Goal: Task Accomplishment & Management: Complete application form

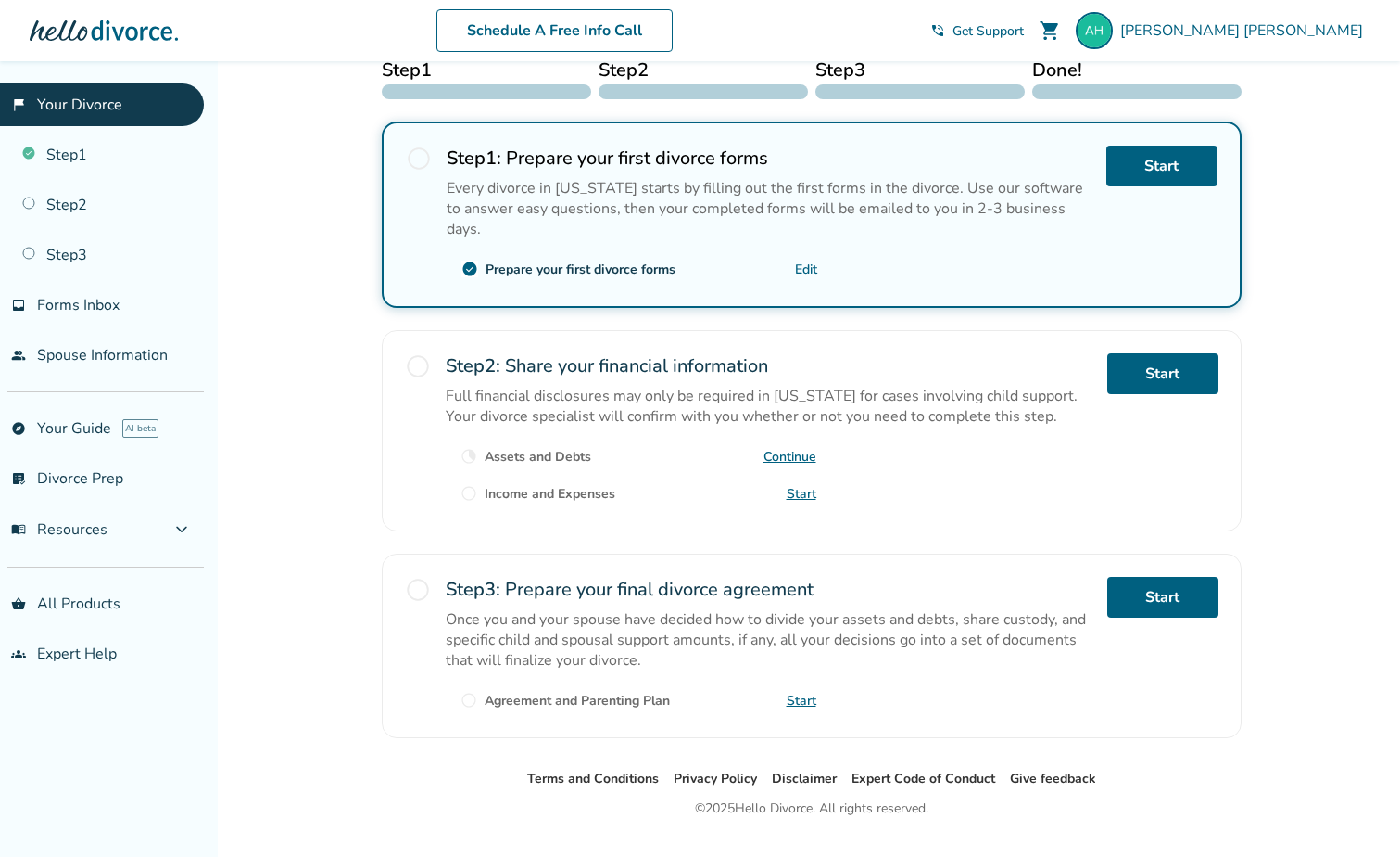
scroll to position [382, 0]
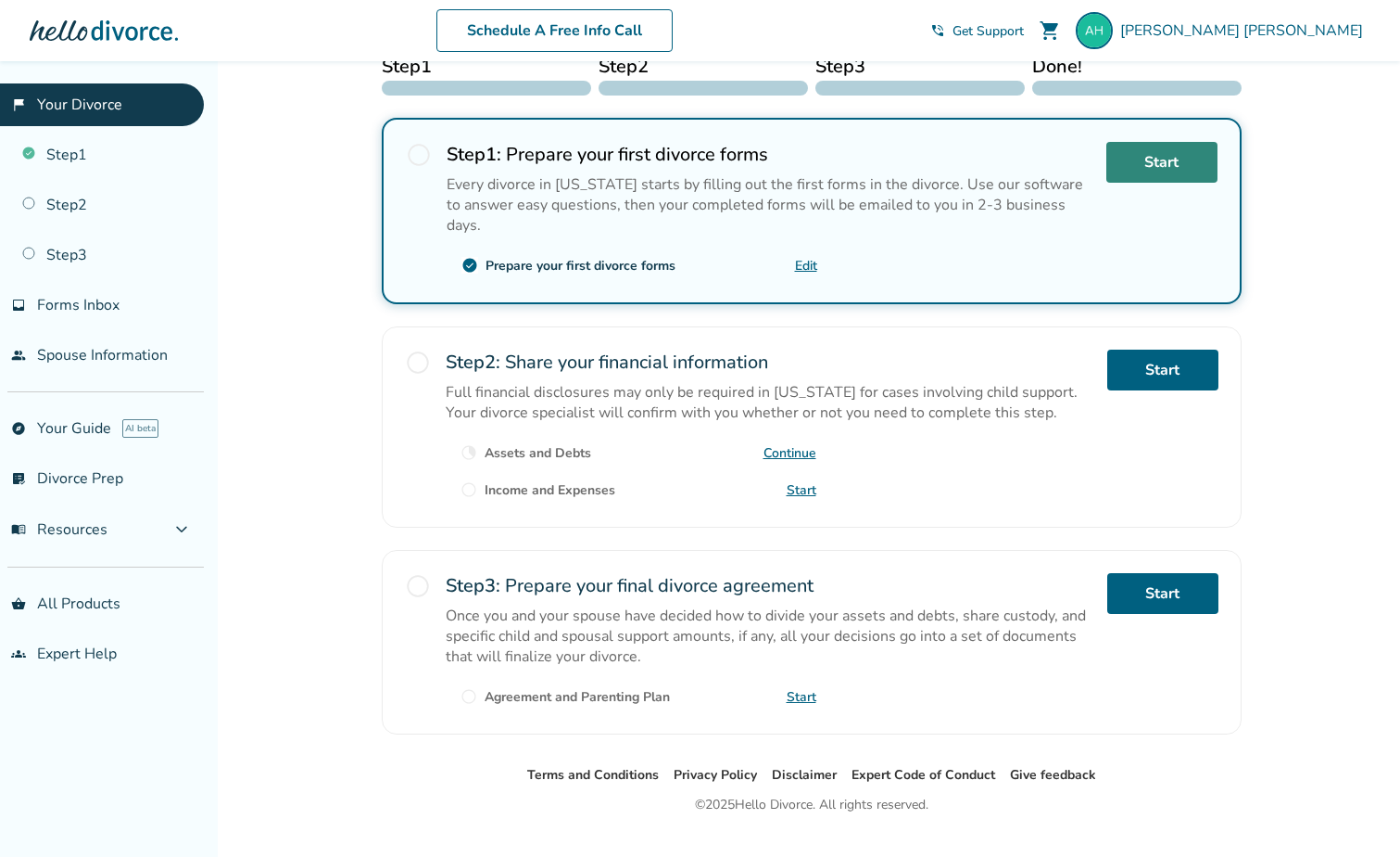
click at [1166, 168] on link "Start" at bounding box center [1162, 162] width 111 height 41
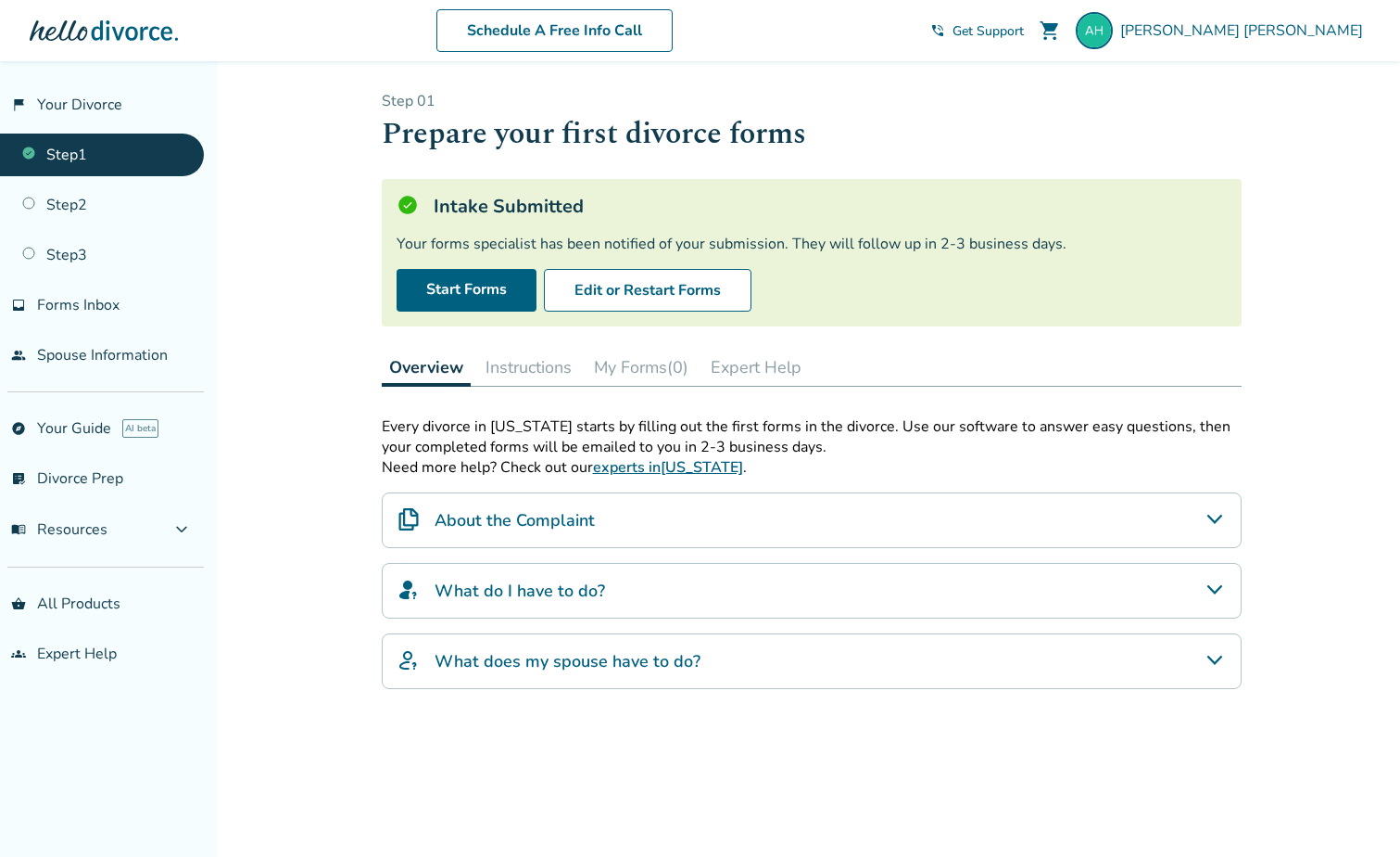
click at [573, 589] on h4 "What do I have to do?" at bounding box center [520, 590] width 171 height 24
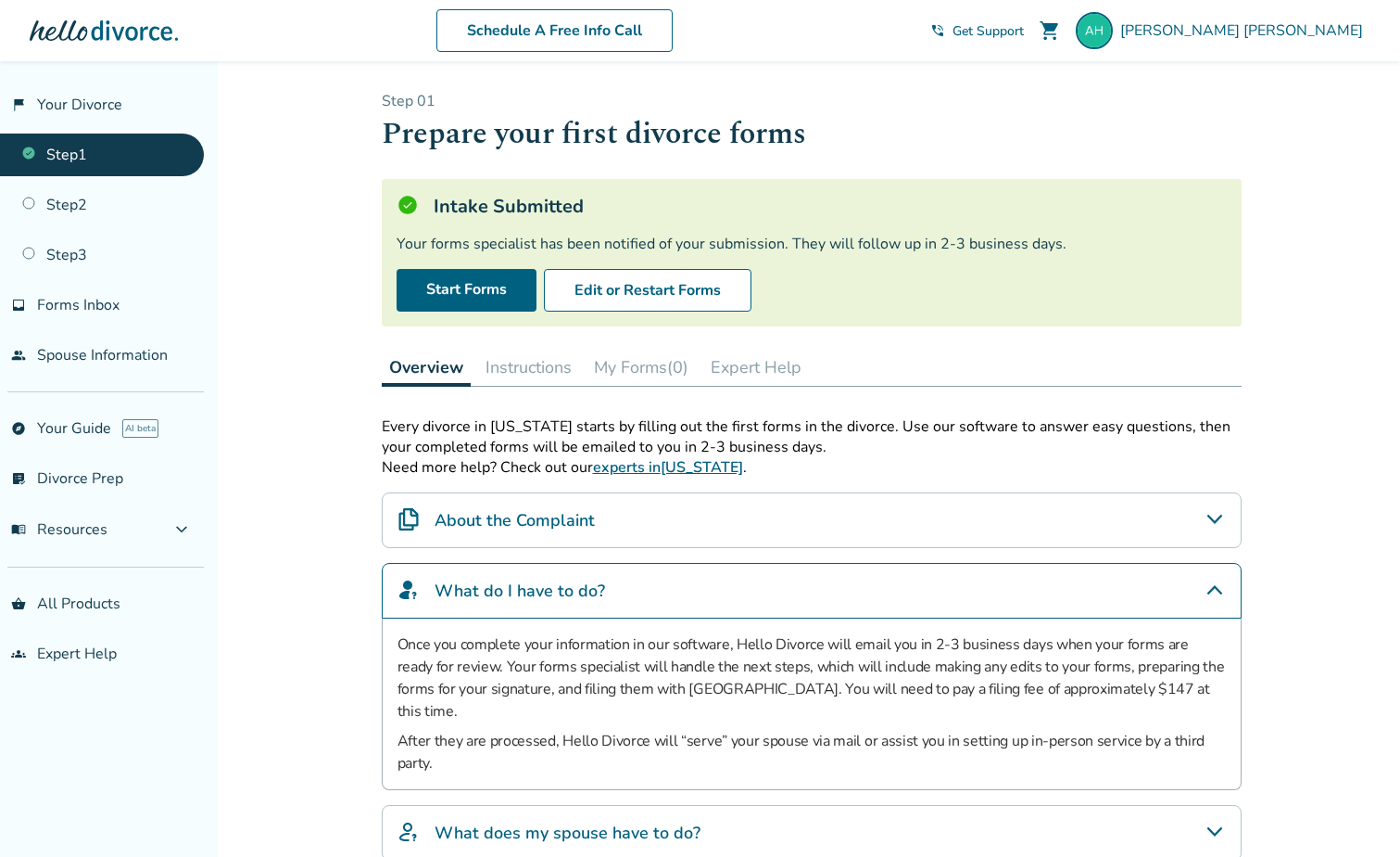
click at [562, 521] on h4 "About the Complaint" at bounding box center [515, 520] width 160 height 24
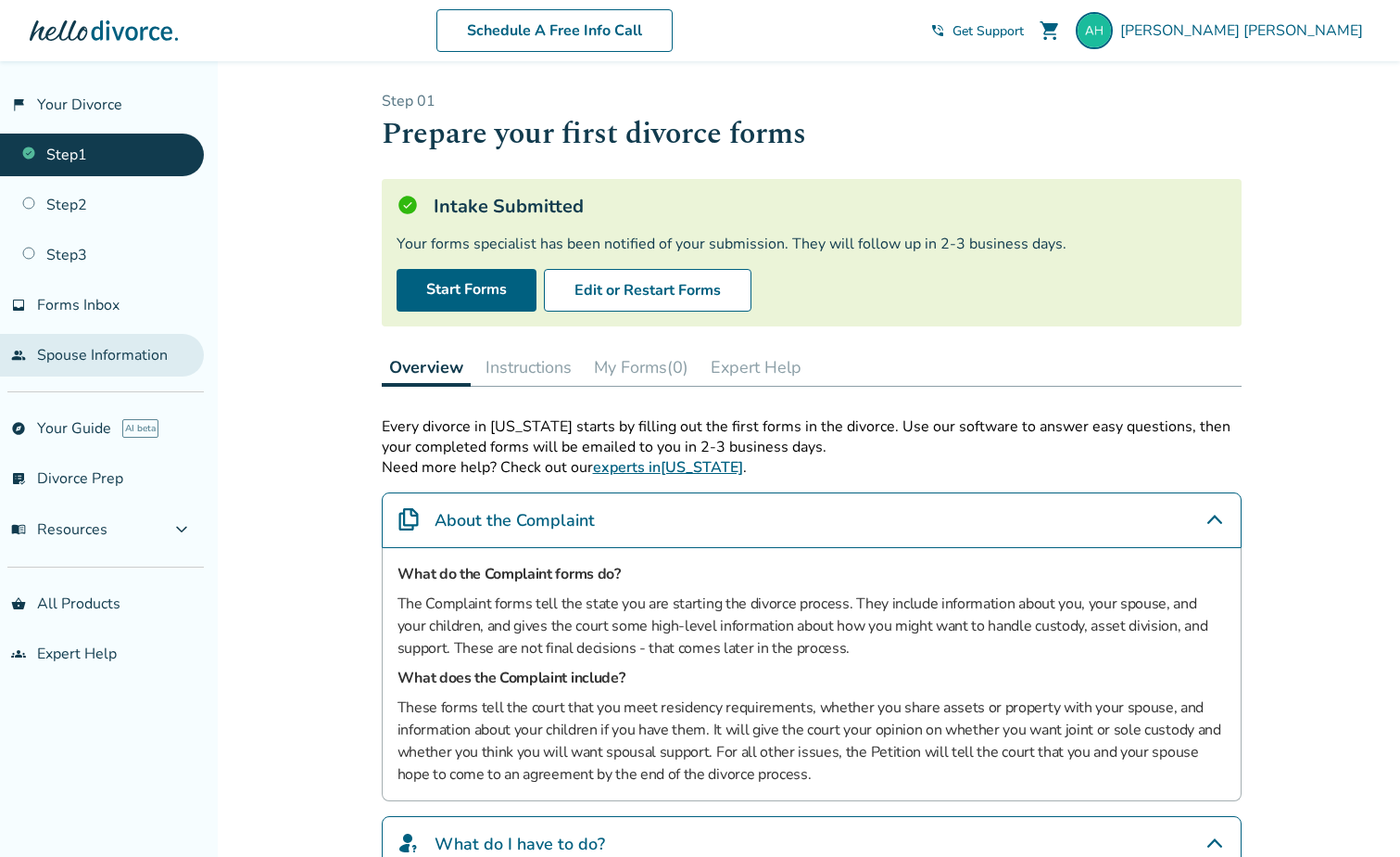
click at [93, 353] on link "people Spouse Information" at bounding box center [102, 355] width 204 height 42
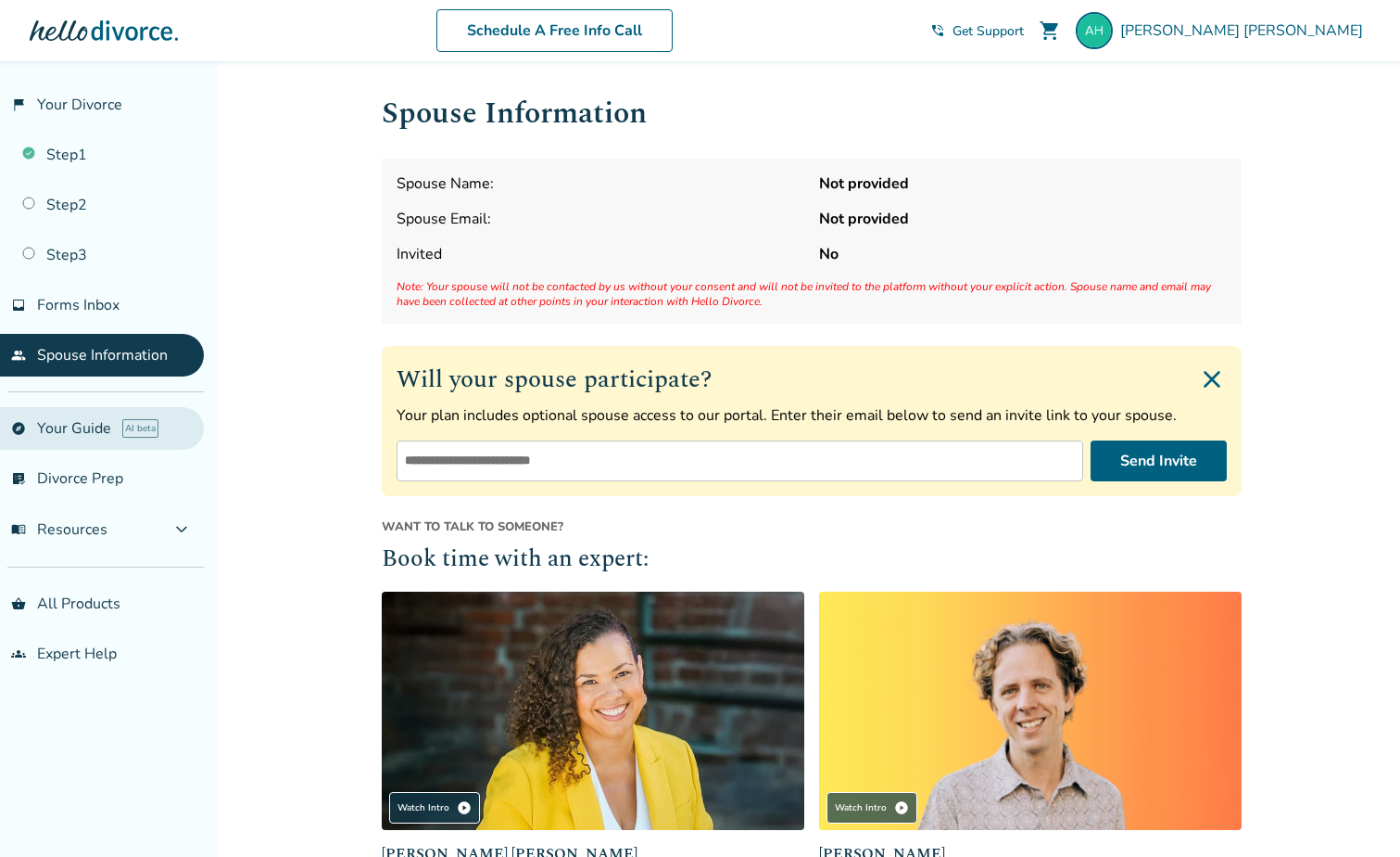
click at [102, 426] on link "explore Your Guide AI beta" at bounding box center [102, 428] width 204 height 42
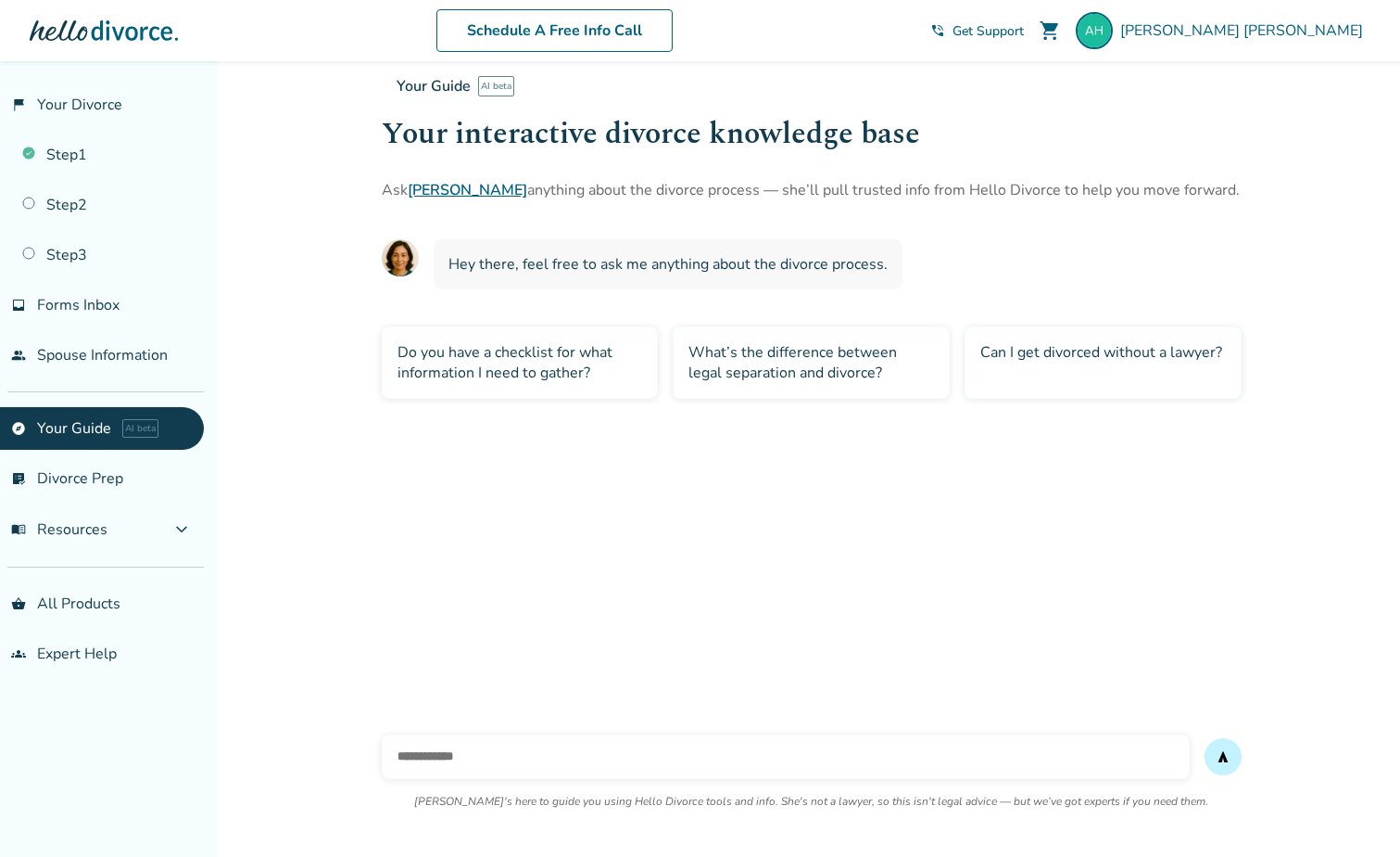
click at [833, 359] on div "What’s the difference between legal separation and divorce?" at bounding box center [811, 361] width 277 height 72
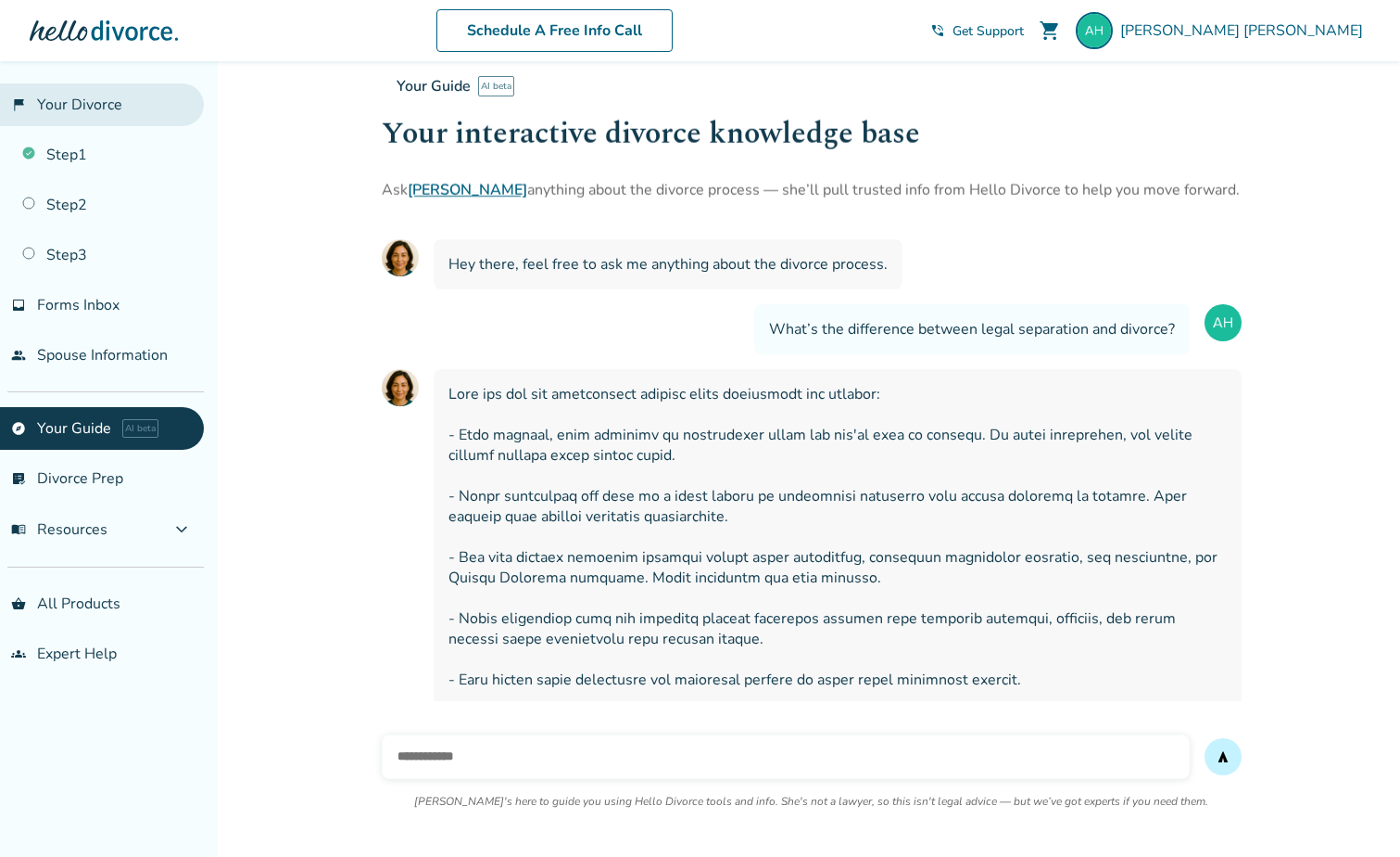
click at [74, 105] on link "flag_2 Your Divorce" at bounding box center [102, 104] width 204 height 42
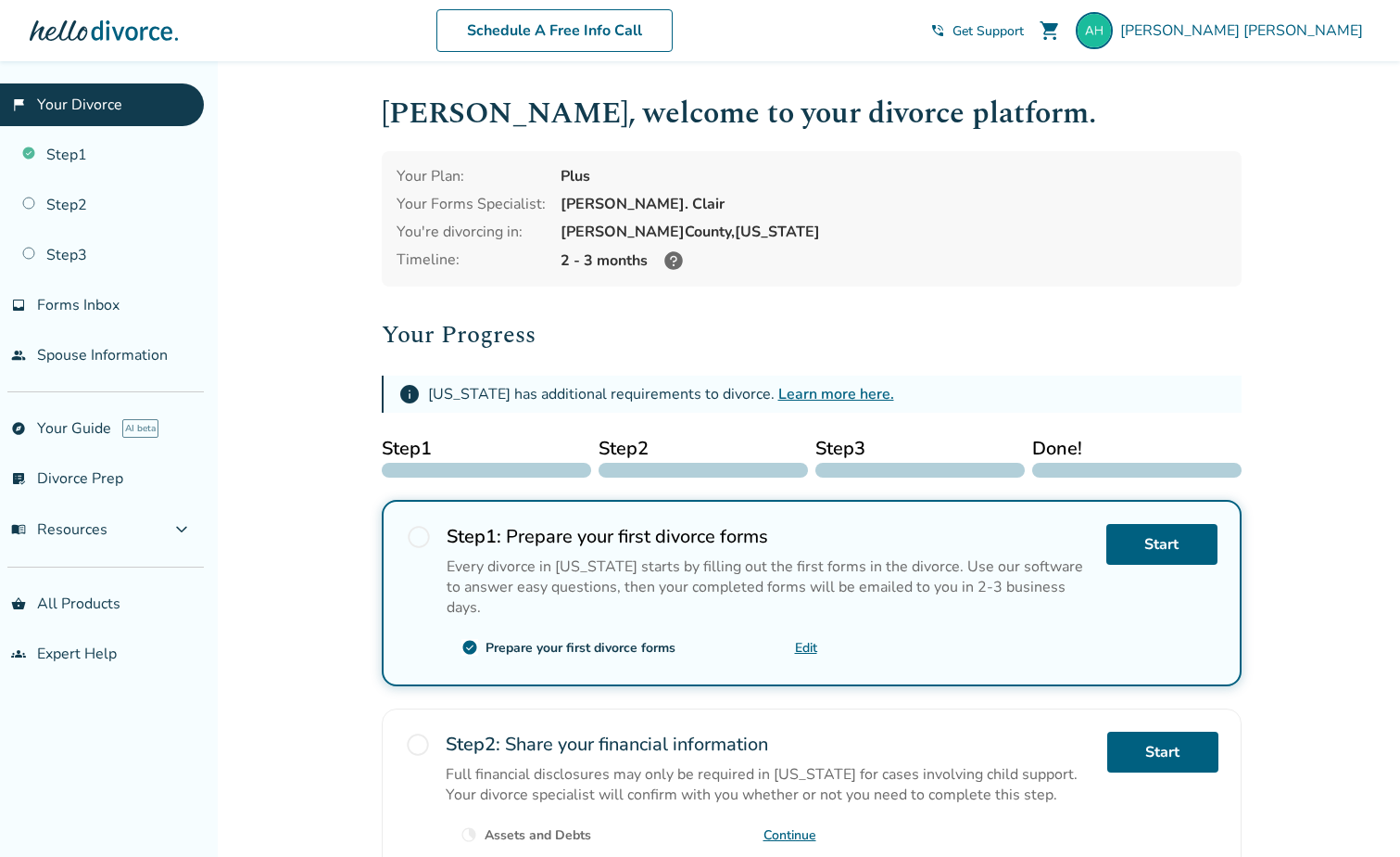
click at [792, 391] on link "Learn more here." at bounding box center [836, 393] width 116 height 20
click at [109, 351] on link "people Spouse Information" at bounding box center [102, 355] width 204 height 42
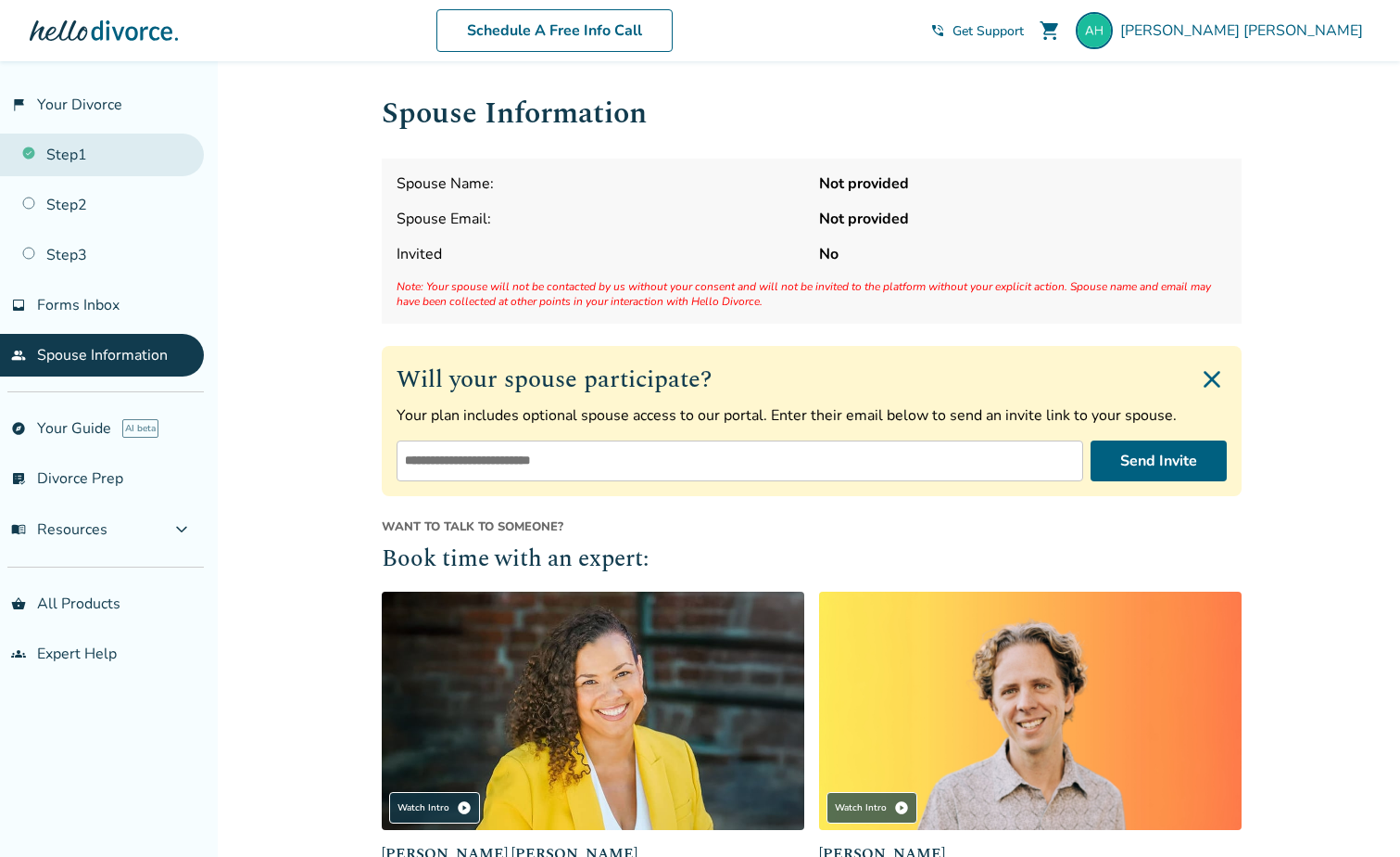
click at [98, 155] on link "Step 1" at bounding box center [102, 154] width 204 height 42
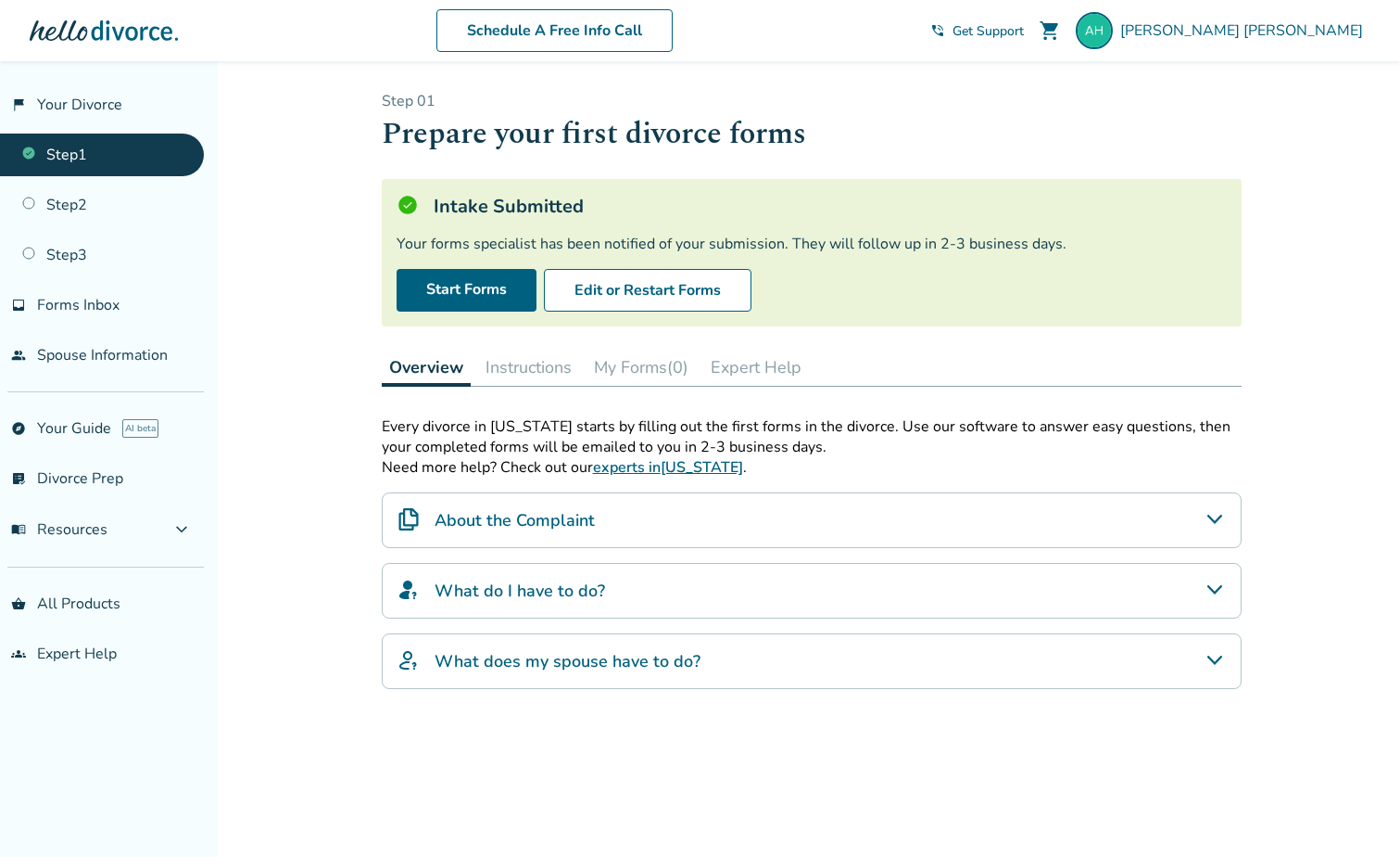
click at [519, 367] on button "Instructions" at bounding box center [528, 367] width 101 height 37
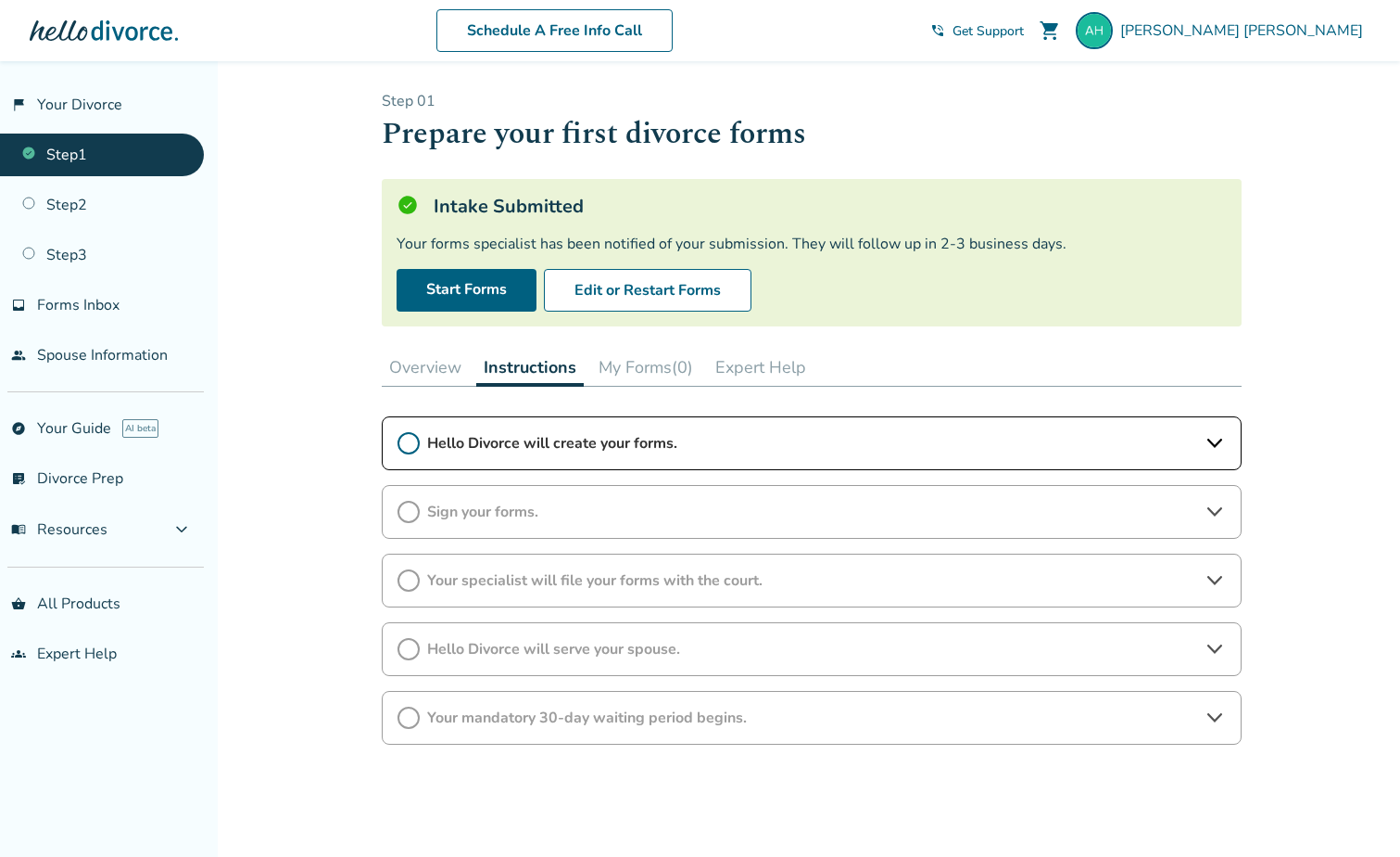
click at [629, 364] on button "My Forms (0)" at bounding box center [646, 367] width 109 height 37
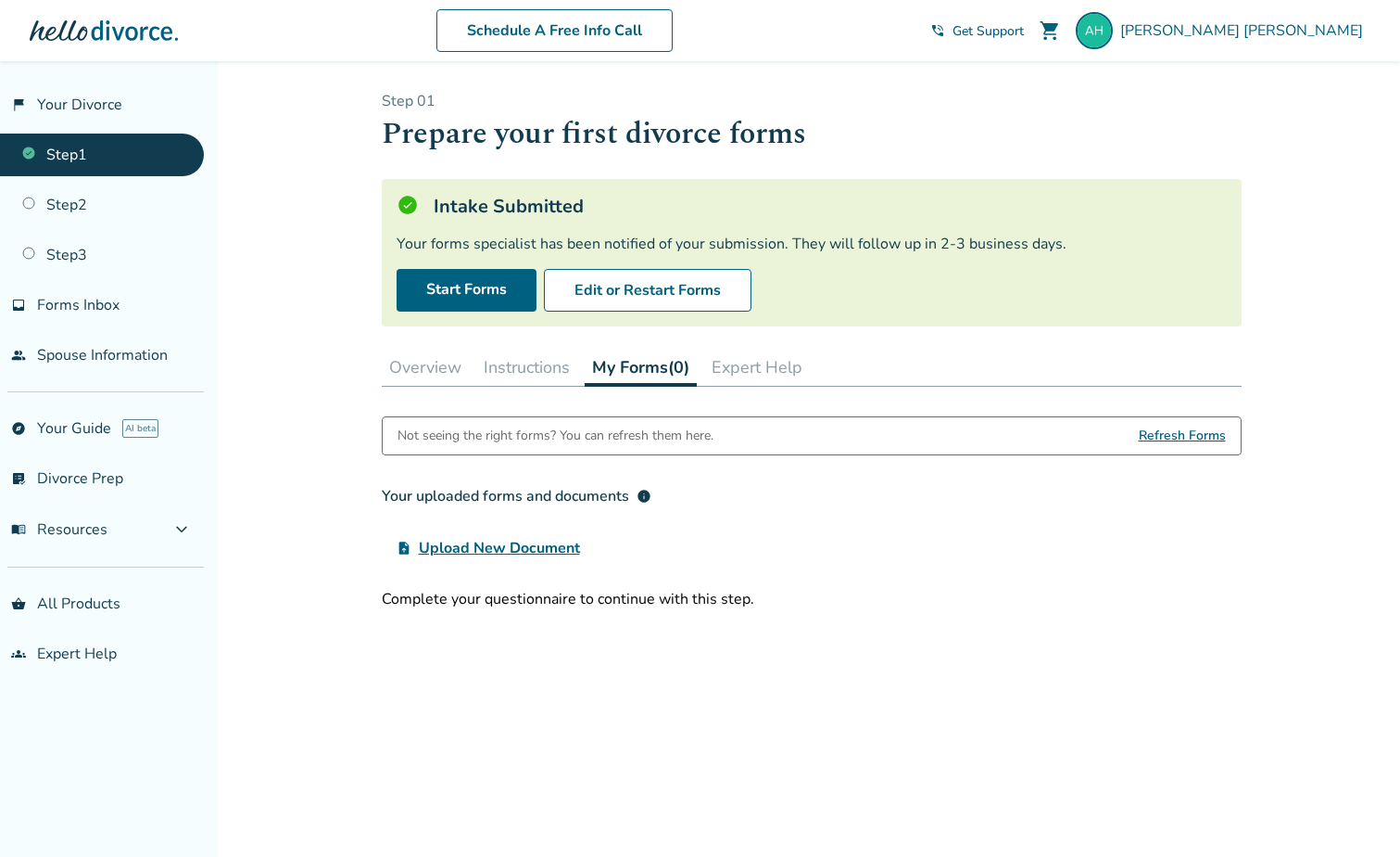
click at [770, 371] on button "Expert Help" at bounding box center [757, 367] width 105 height 37
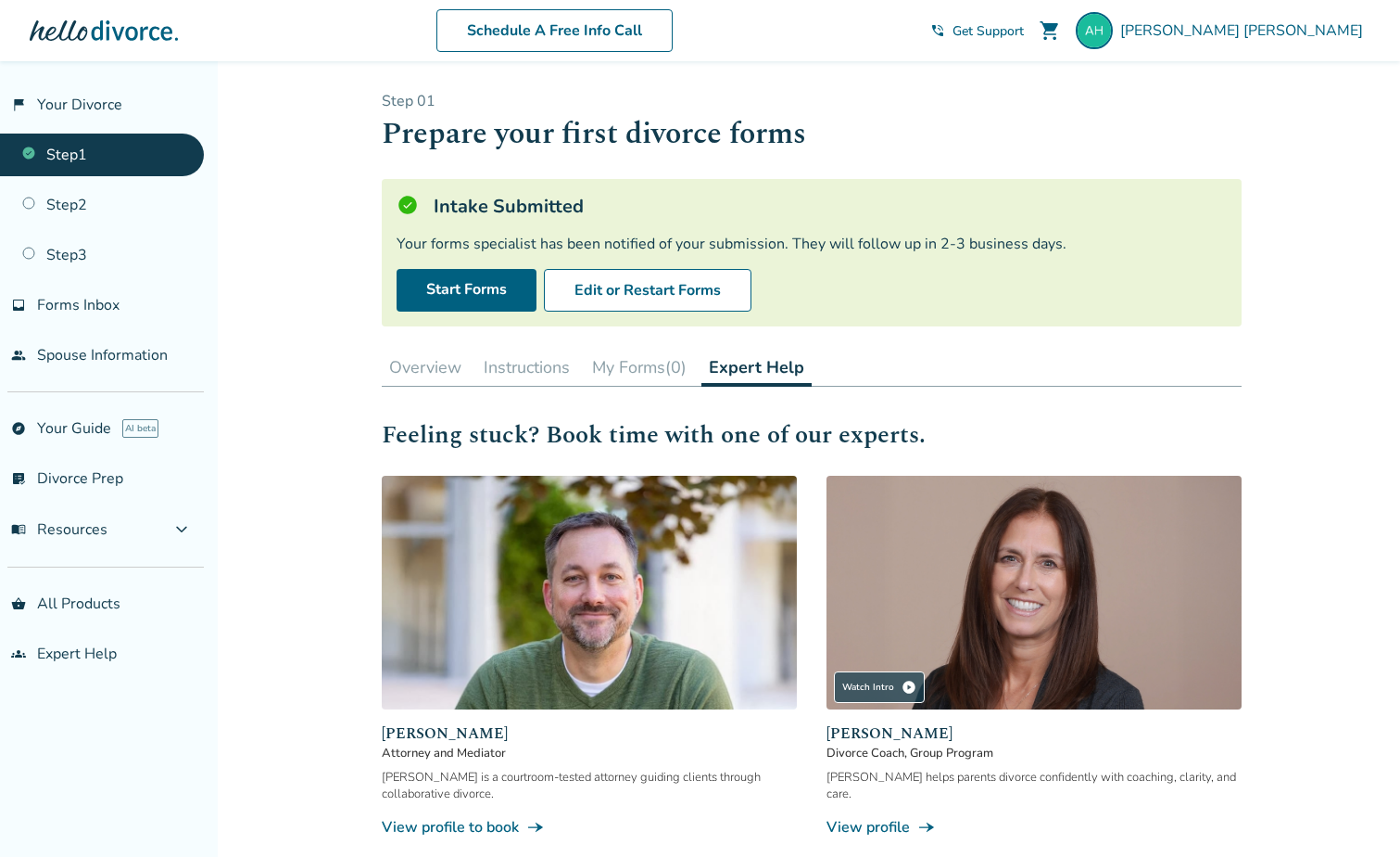
click at [423, 361] on button "Overview" at bounding box center [425, 367] width 87 height 37
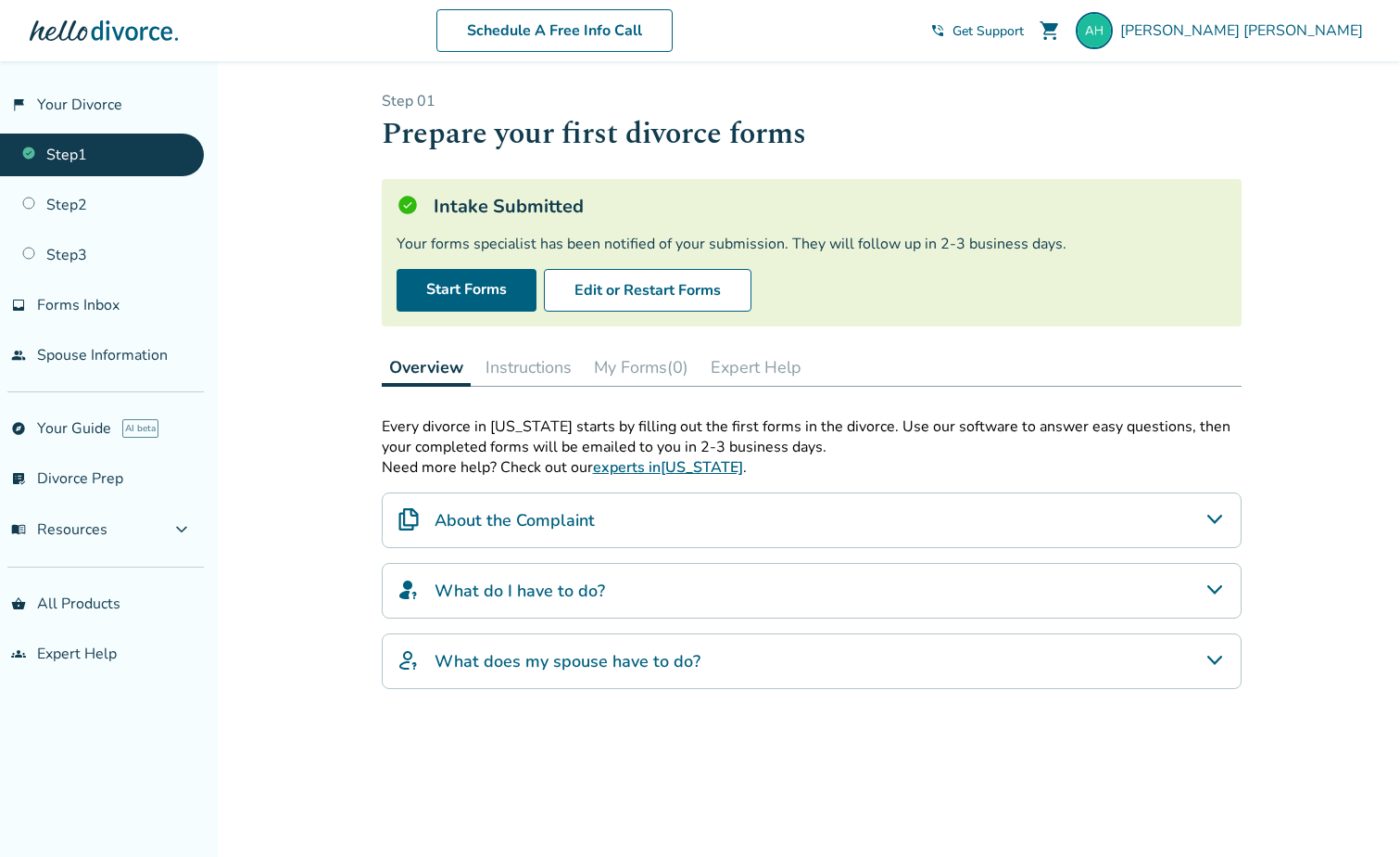
click at [582, 586] on h4 "What do I have to do?" at bounding box center [520, 590] width 171 height 24
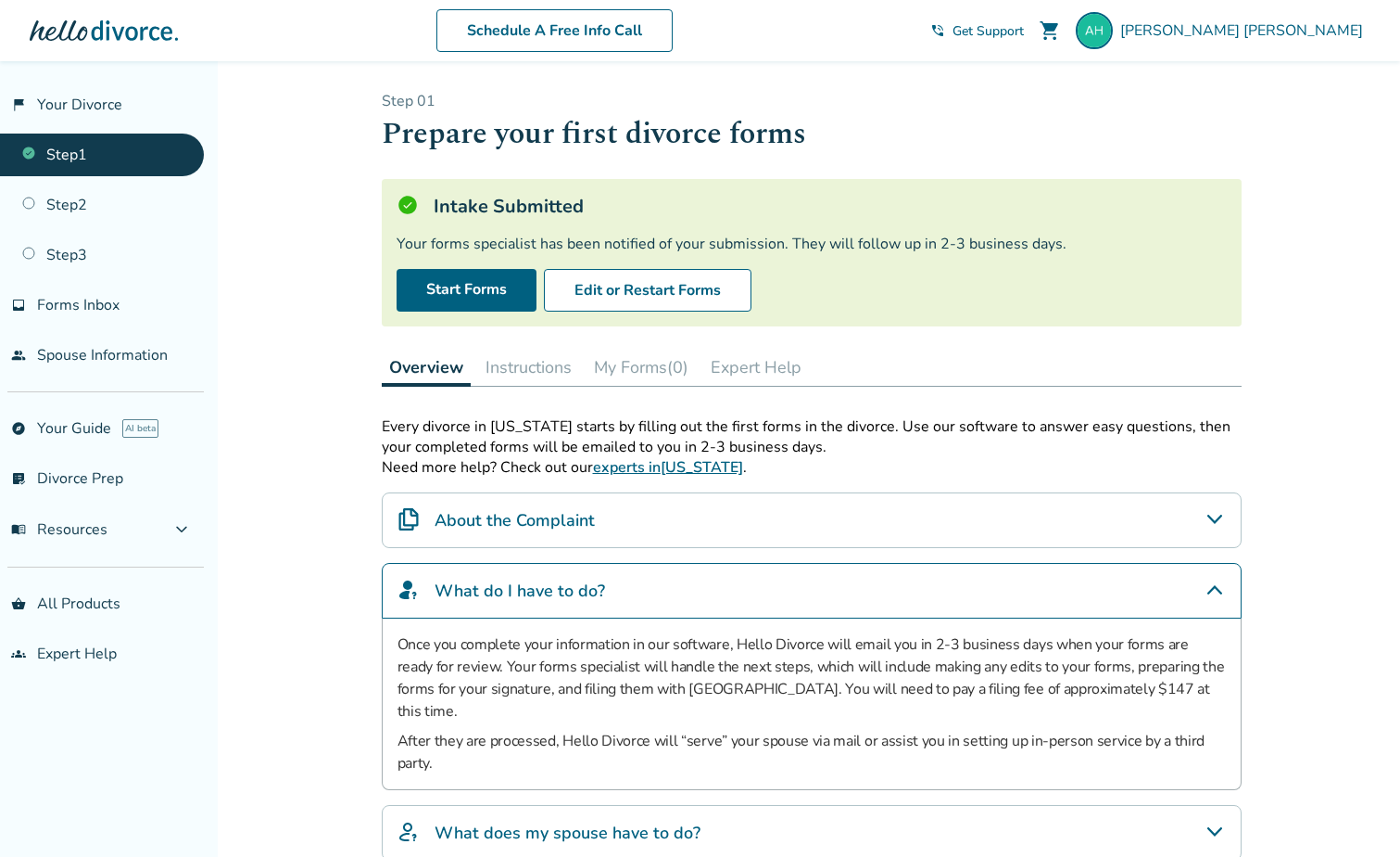
click at [583, 586] on h4 "What do I have to do?" at bounding box center [520, 590] width 171 height 24
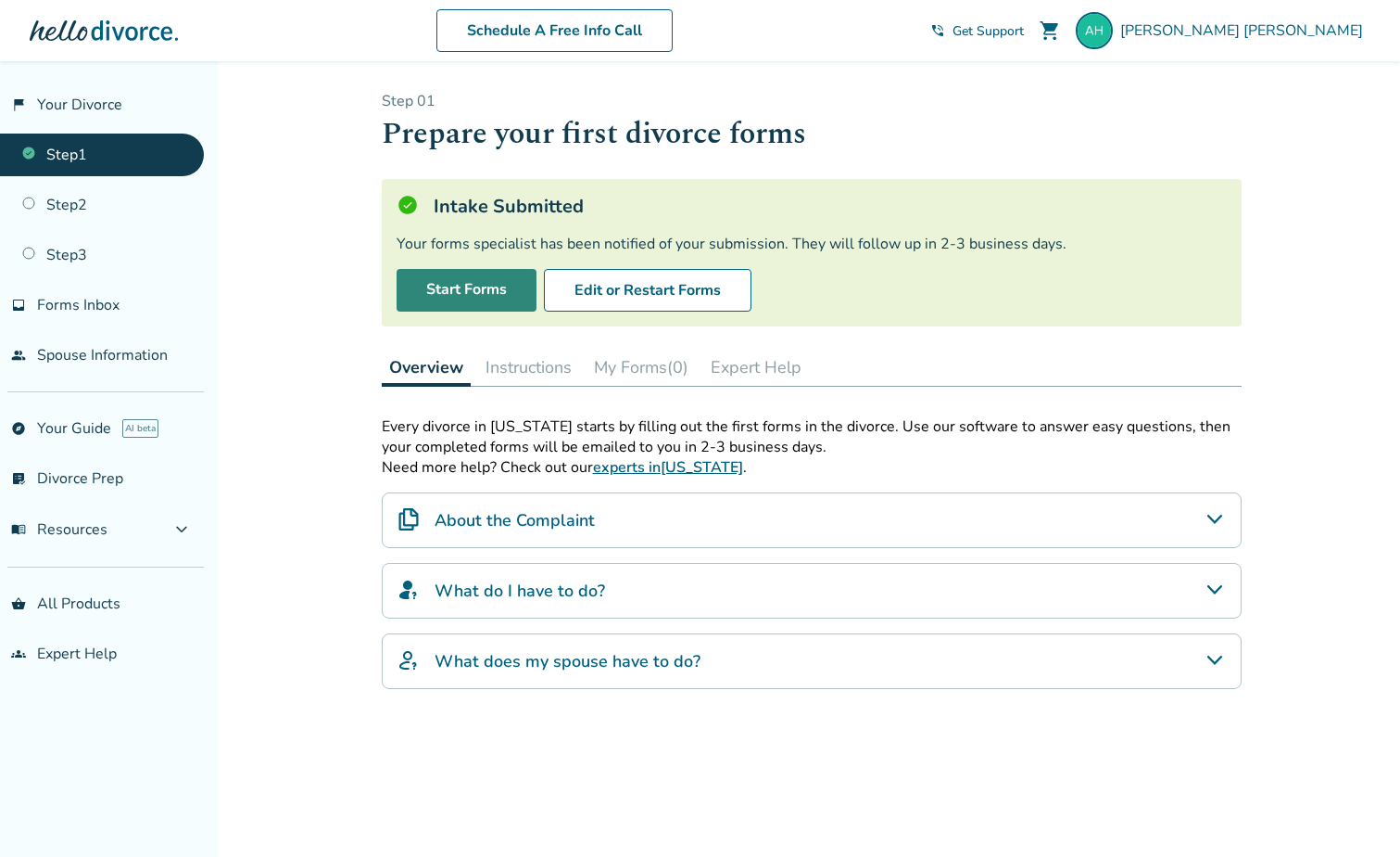
click at [486, 298] on link "Start Forms" at bounding box center [467, 290] width 140 height 42
click at [83, 104] on link "flag_2 Your Divorce" at bounding box center [102, 104] width 204 height 42
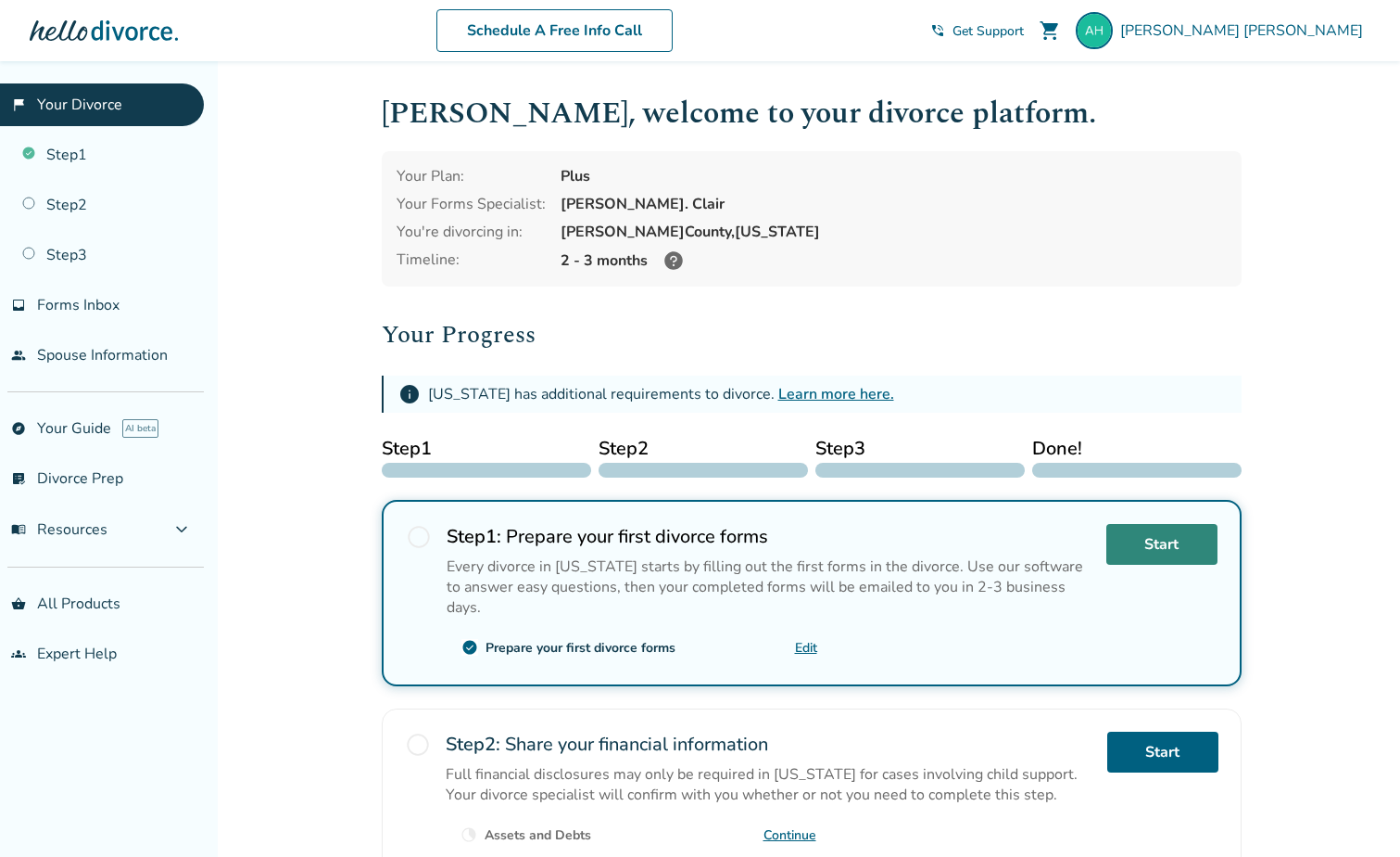
click at [1189, 553] on link "Start" at bounding box center [1162, 544] width 111 height 41
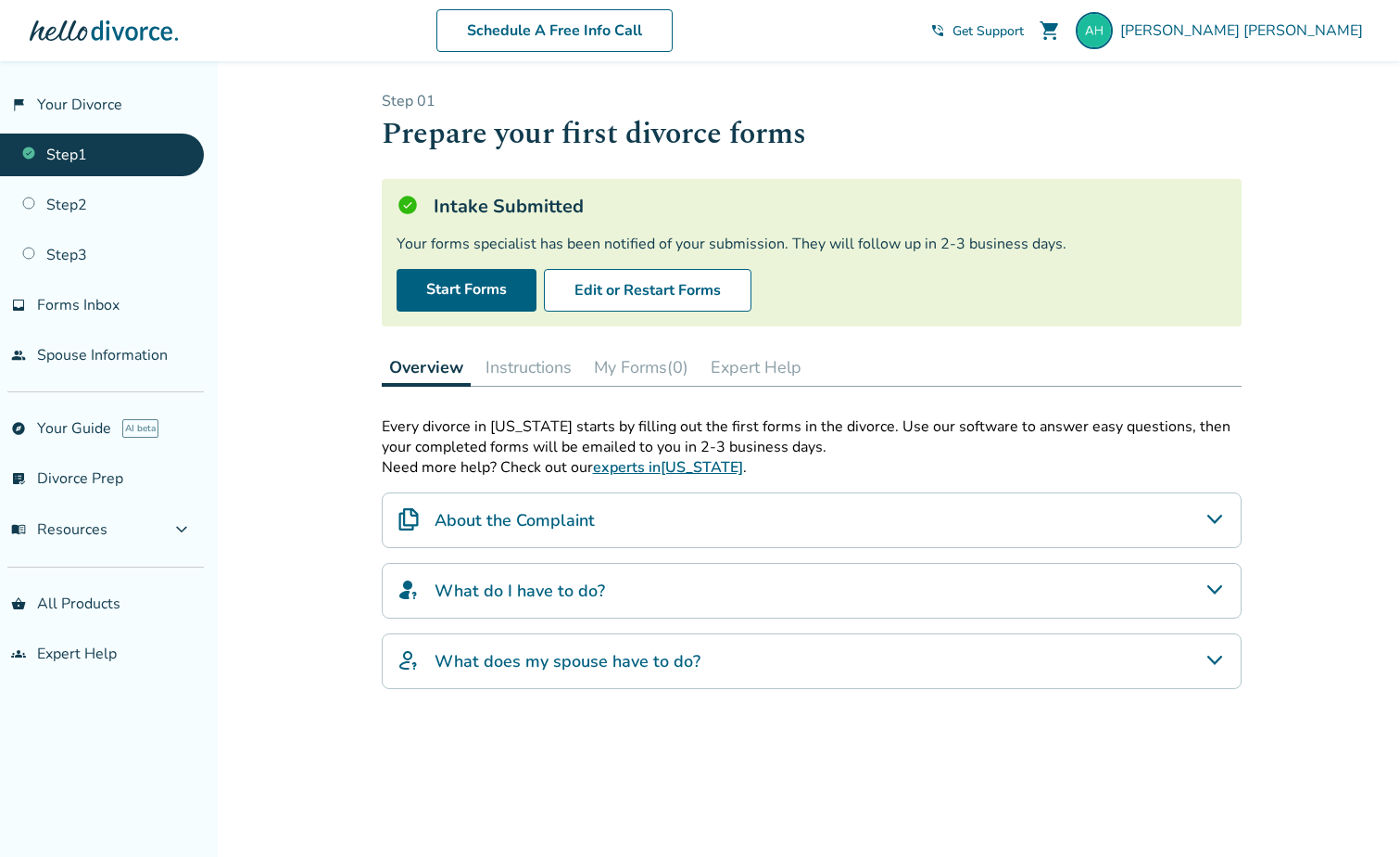
click at [141, 154] on link "Step 1" at bounding box center [102, 154] width 204 height 42
